Goal: Find specific page/section: Find specific page/section

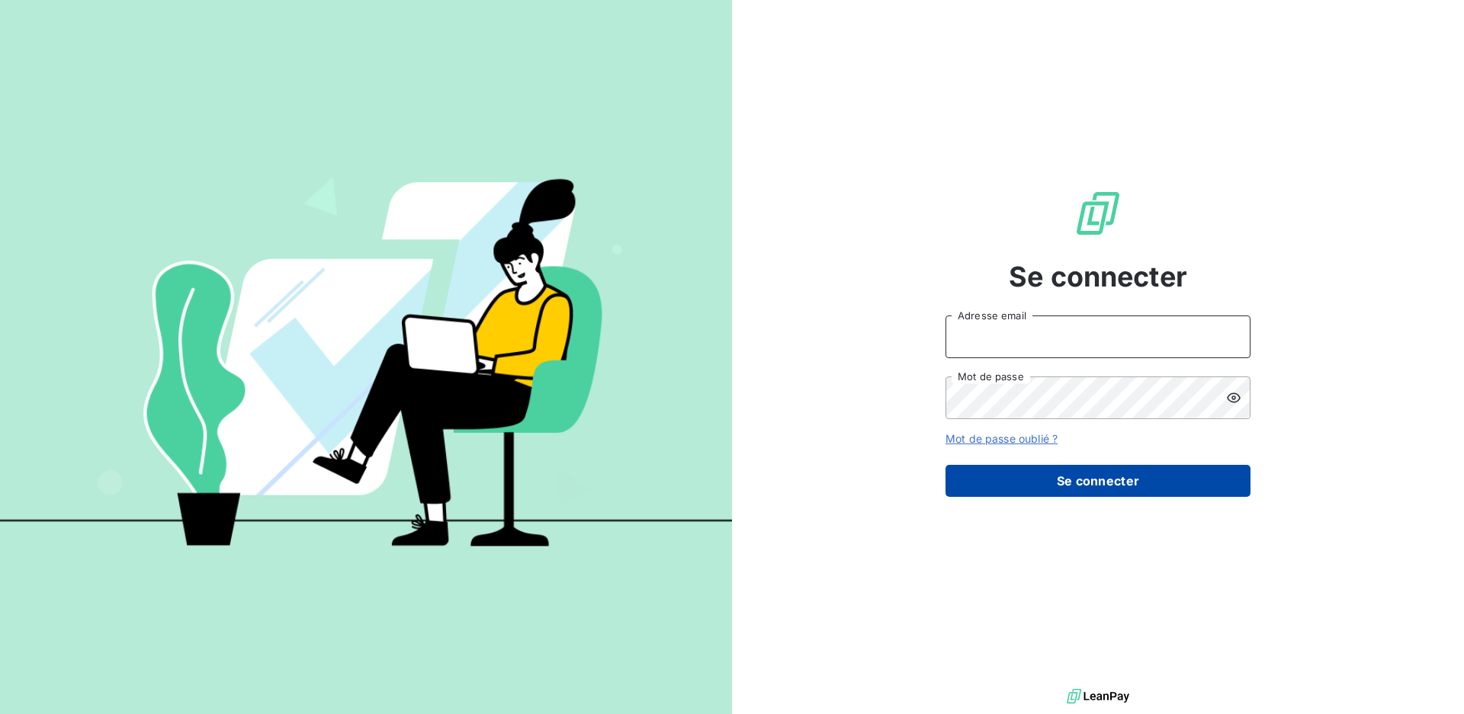
type input "[EMAIL_ADDRESS][DOMAIN_NAME]"
click at [1043, 482] on button "Se connecter" at bounding box center [1097, 481] width 305 height 32
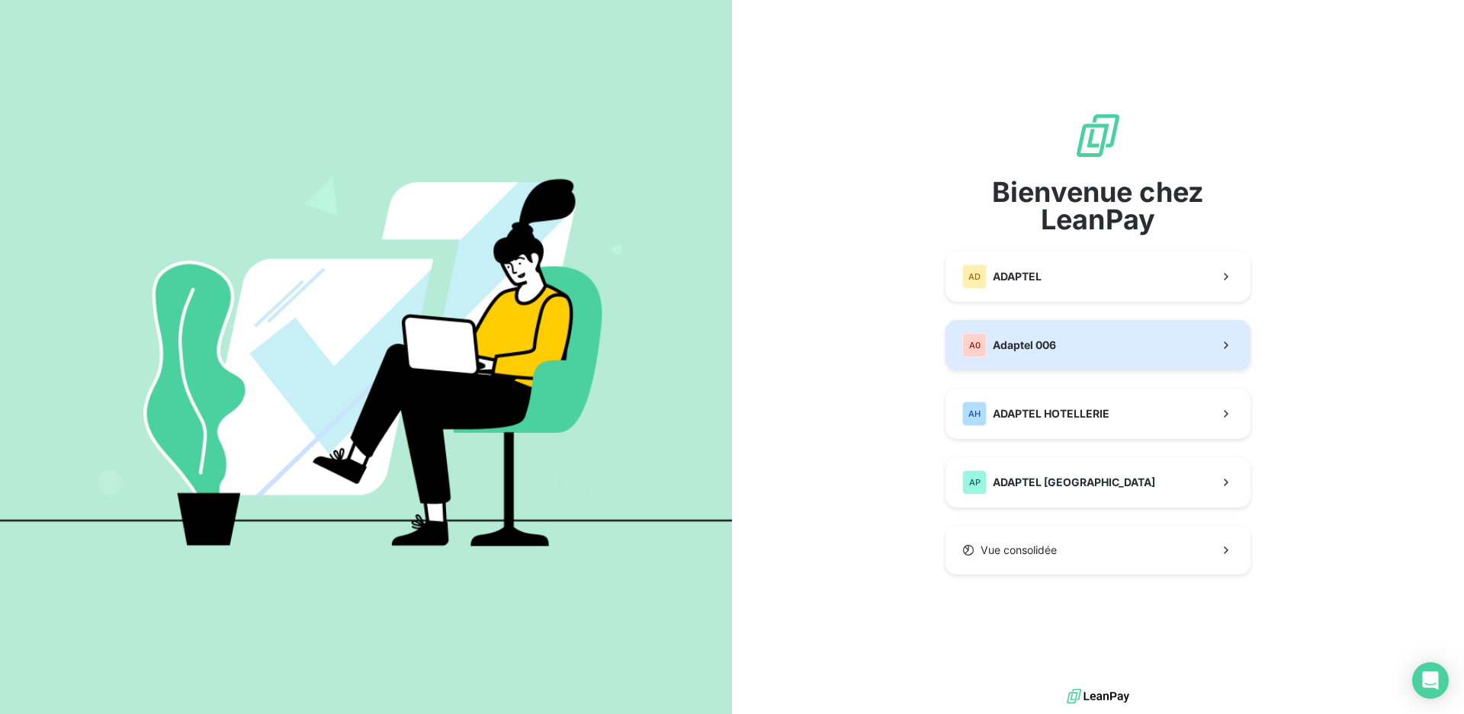
click at [985, 351] on div "A0" at bounding box center [974, 345] width 24 height 24
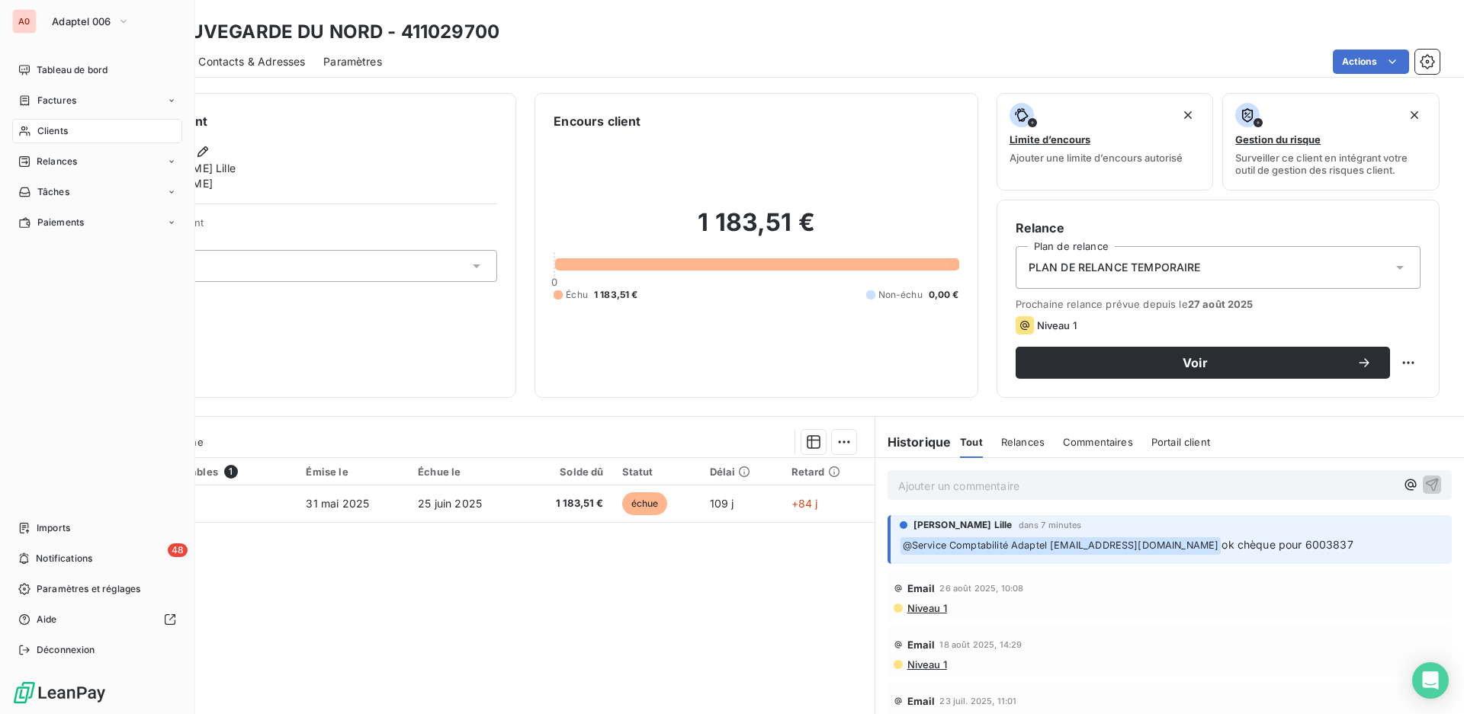
click at [56, 130] on span "Clients" at bounding box center [52, 131] width 30 height 14
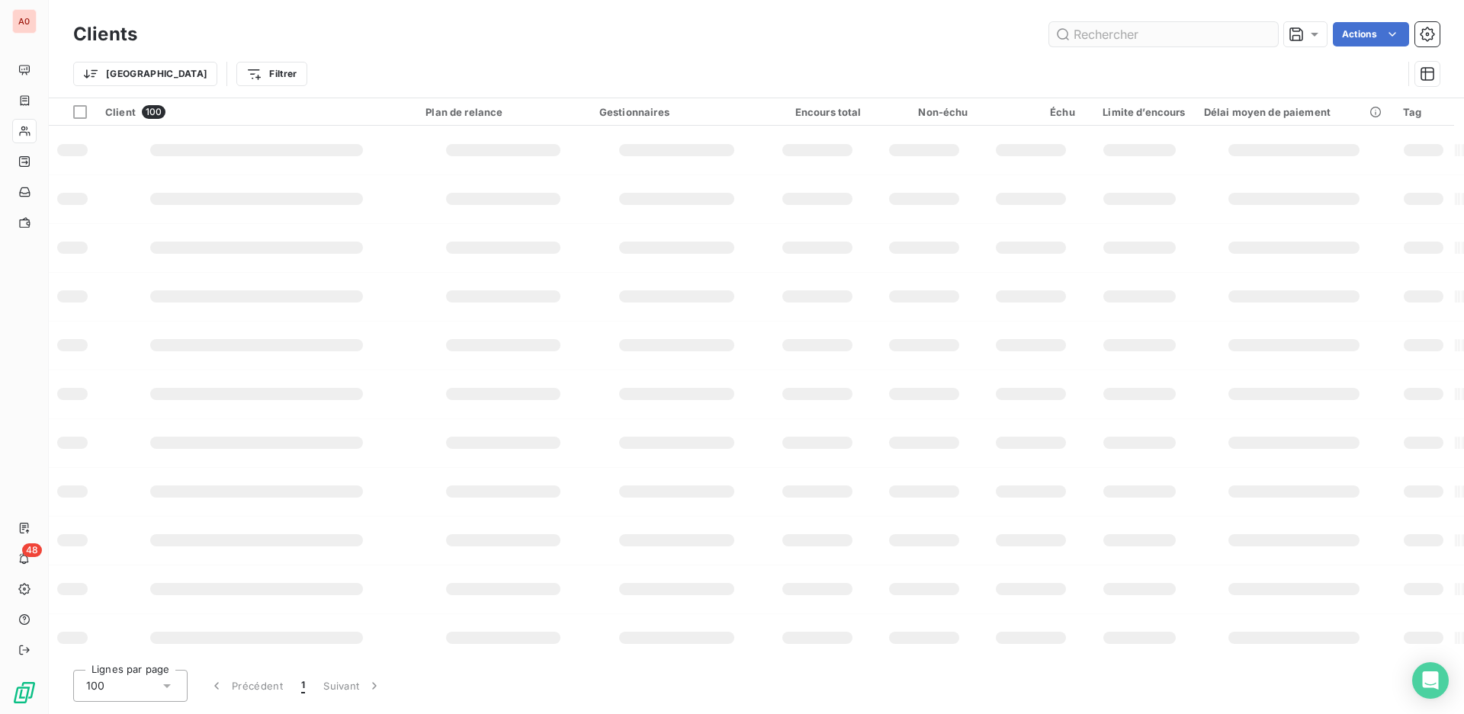
click at [1105, 32] on input "text" at bounding box center [1163, 34] width 229 height 24
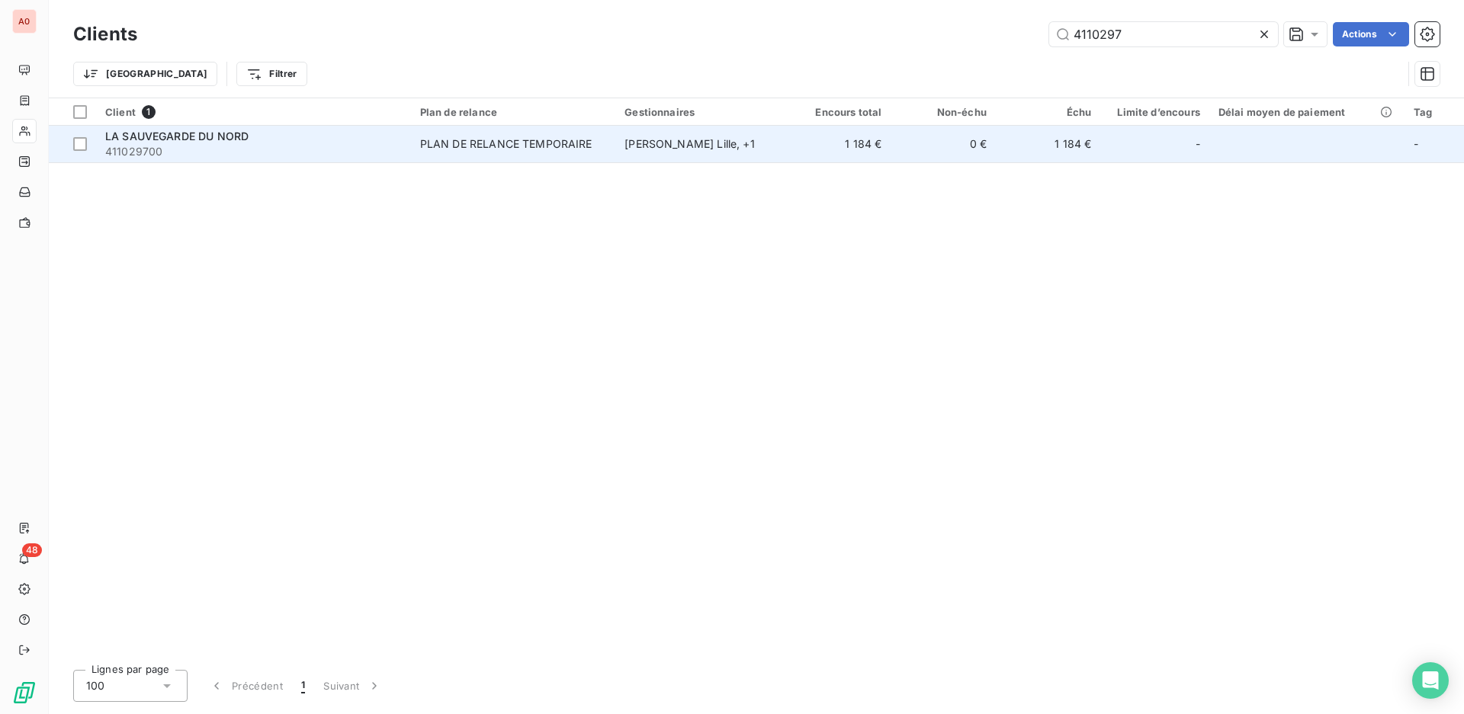
type input "4110297"
click at [671, 147] on div "[PERSON_NAME] , + 1" at bounding box center [700, 143] width 152 height 15
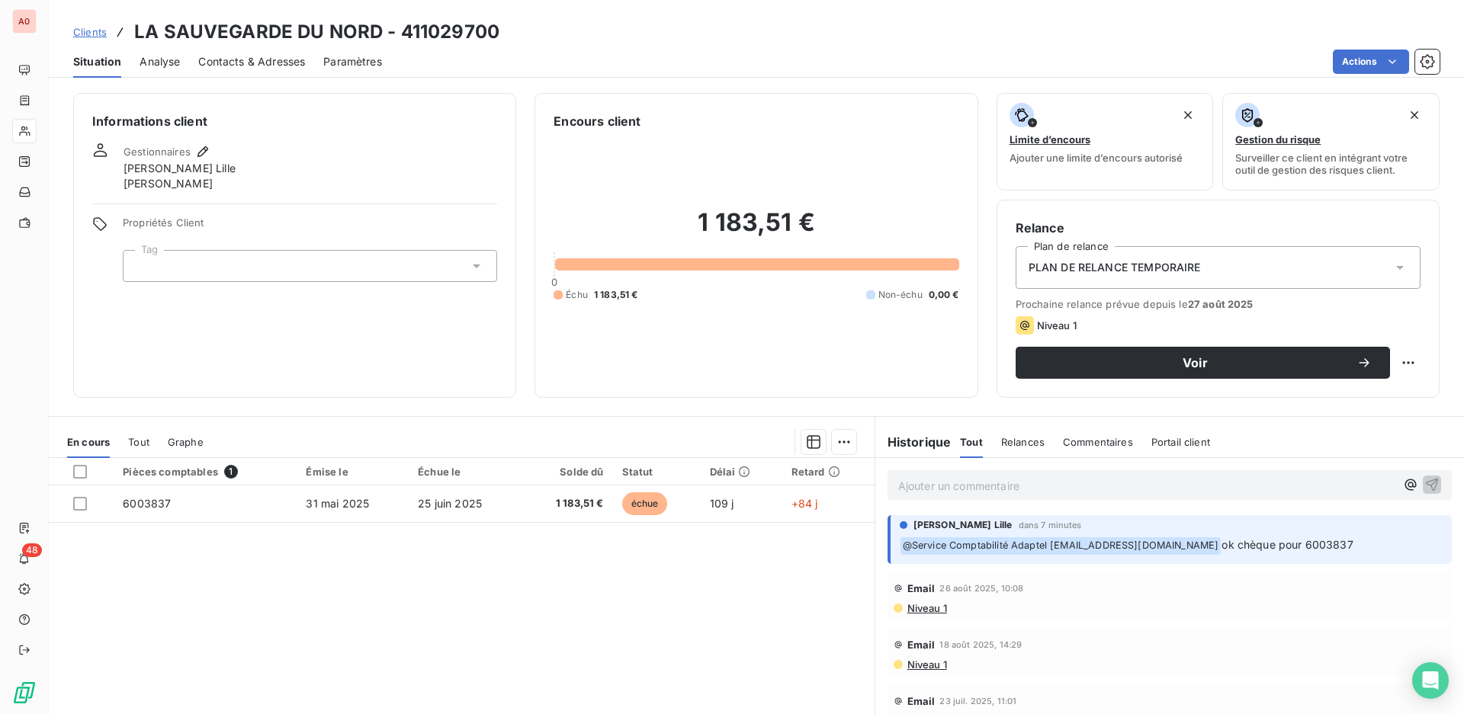
scroll to position [83, 0]
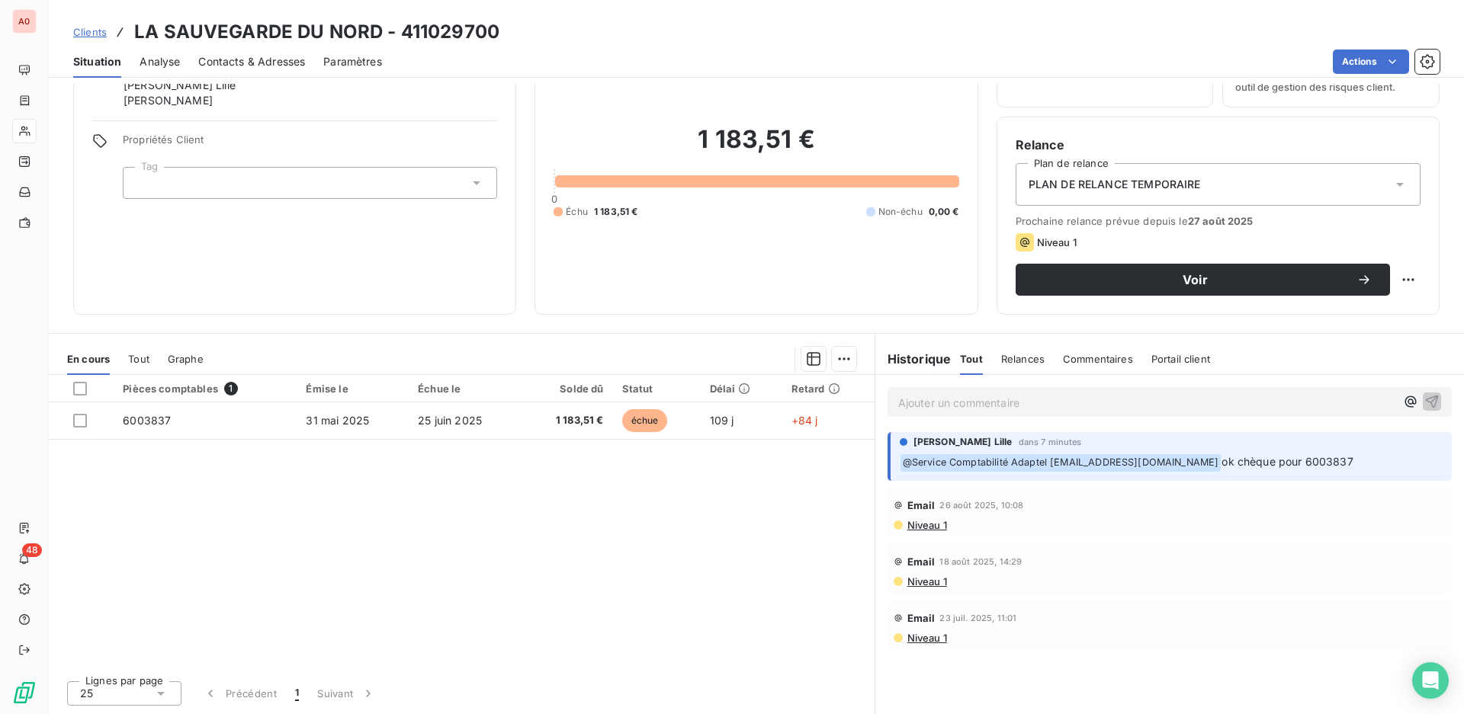
click at [1307, 457] on p "﻿ @ Service Comptabilité Adaptel [EMAIL_ADDRESS][DOMAIN_NAME] ok chèque pour 60…" at bounding box center [1171, 463] width 543 height 18
click at [1086, 356] on span "Commentaires" at bounding box center [1098, 359] width 70 height 12
